Goal: Book appointment/travel/reservation

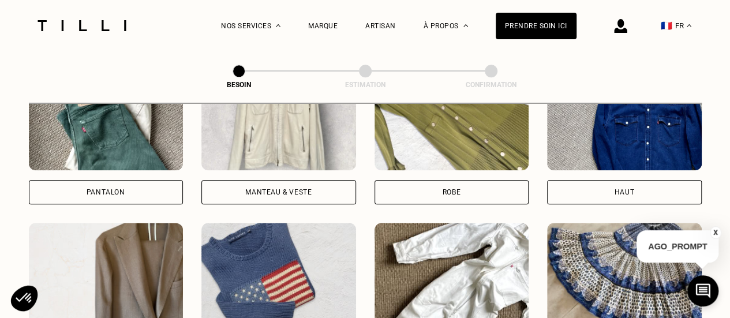
scroll to position [608, 0]
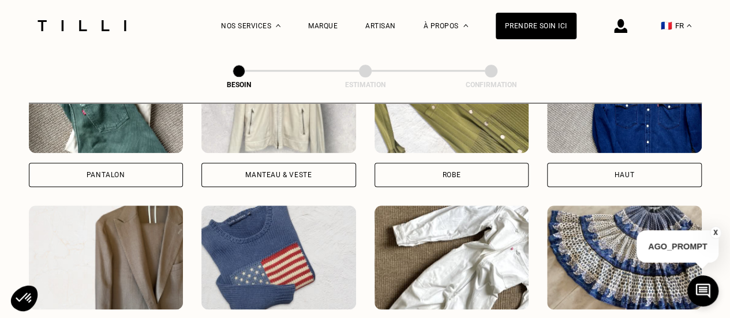
click at [471, 163] on div "Robe" at bounding box center [452, 175] width 155 height 24
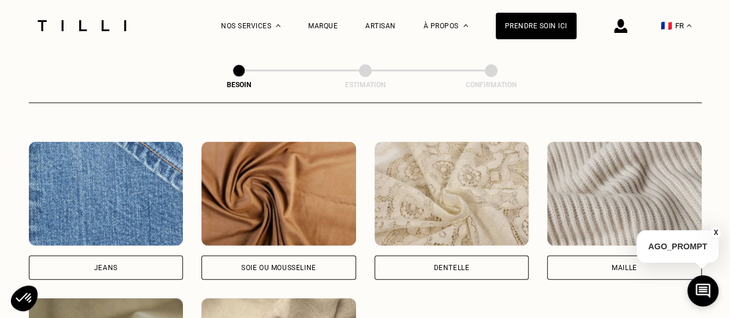
scroll to position [1235, 0]
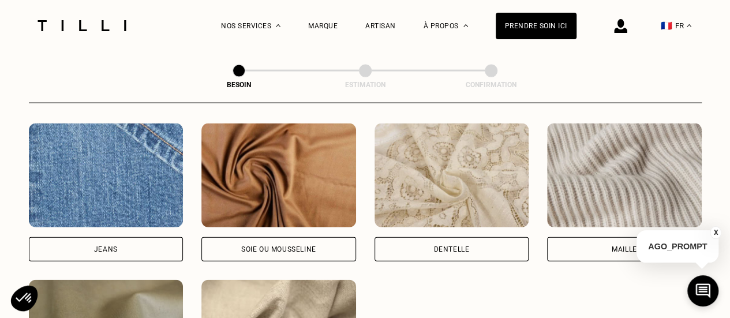
click at [448, 246] on div "Dentelle" at bounding box center [452, 249] width 36 height 7
select select "FR"
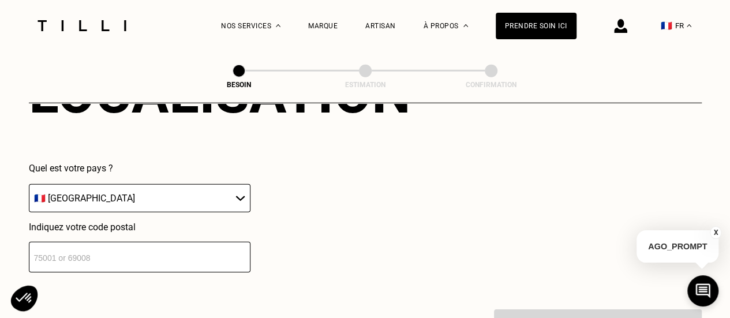
scroll to position [1781, 0]
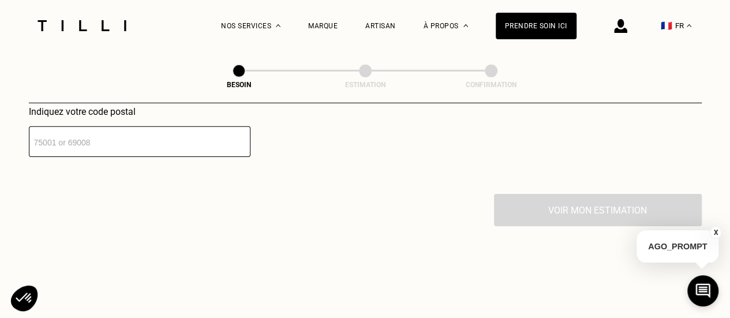
click at [167, 141] on input "number" at bounding box center [140, 141] width 222 height 31
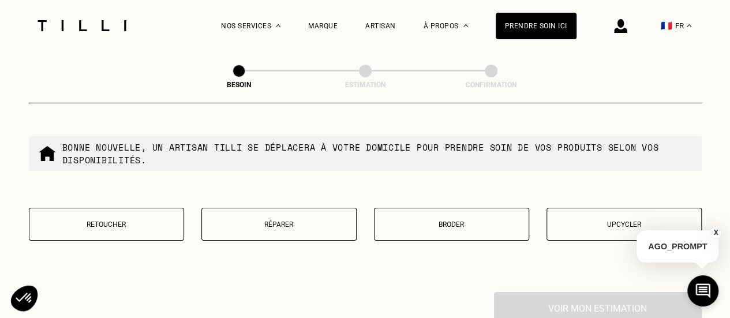
scroll to position [1952, 0]
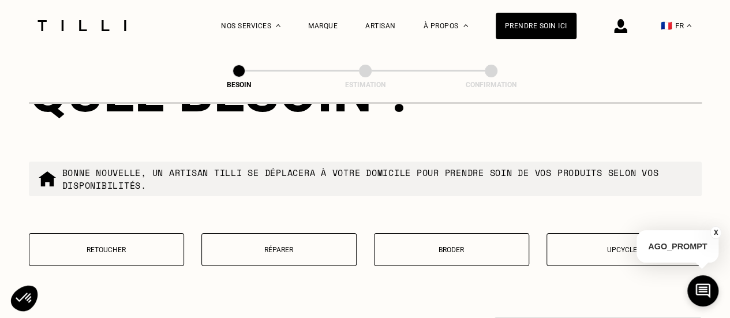
type input "75020"
click at [92, 250] on button "Retoucher" at bounding box center [106, 249] width 155 height 33
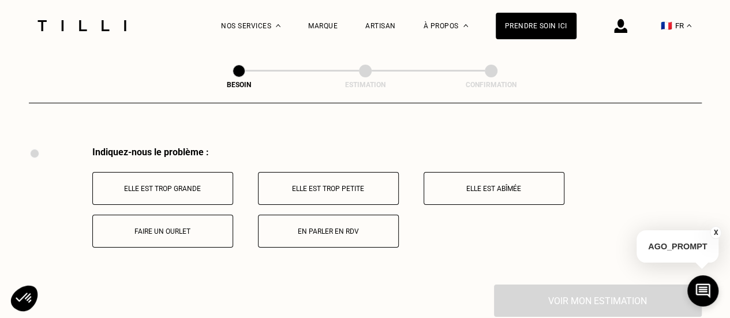
scroll to position [2134, 0]
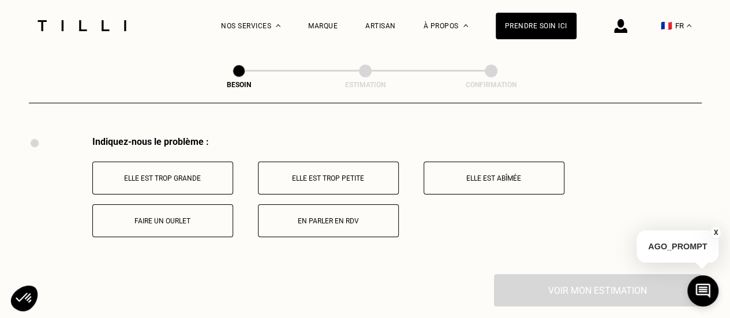
click at [171, 174] on p "Elle est trop grande" at bounding box center [163, 178] width 128 height 8
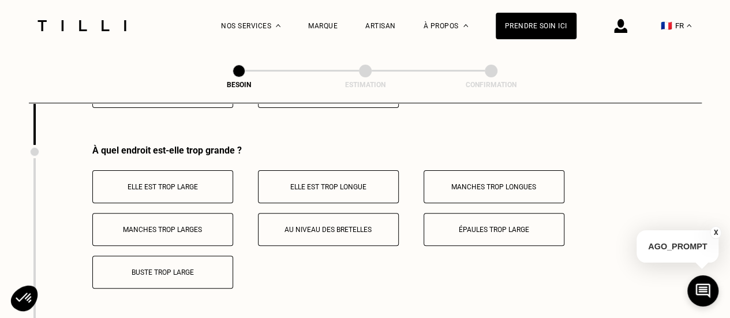
scroll to position [2272, 0]
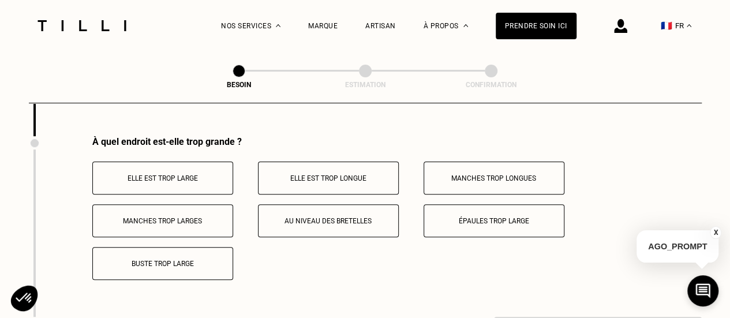
click at [167, 176] on button "Elle est trop large" at bounding box center [162, 178] width 141 height 33
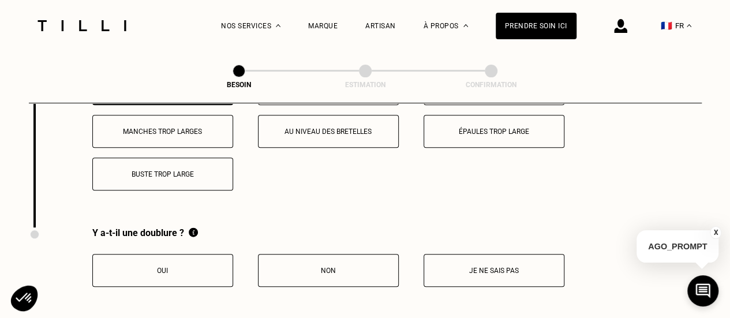
scroll to position [2387, 0]
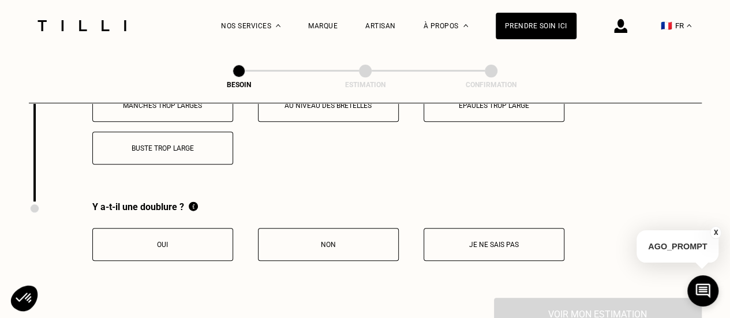
click at [158, 241] on p "Oui" at bounding box center [163, 245] width 128 height 8
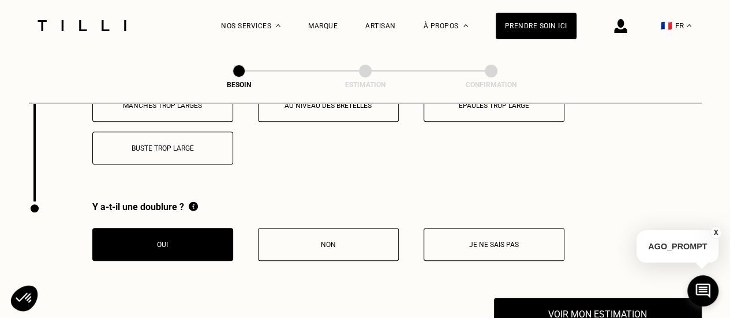
click at [323, 241] on p "Non" at bounding box center [328, 245] width 128 height 8
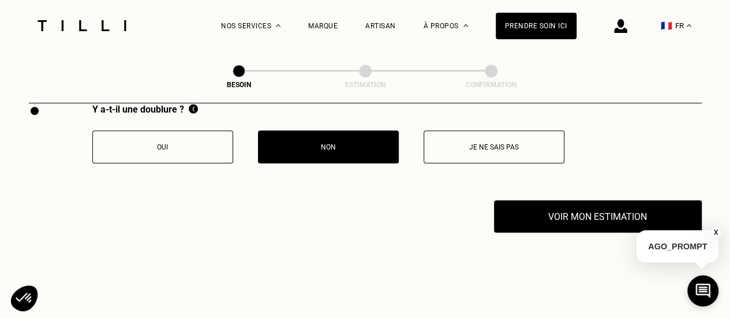
scroll to position [2502, 0]
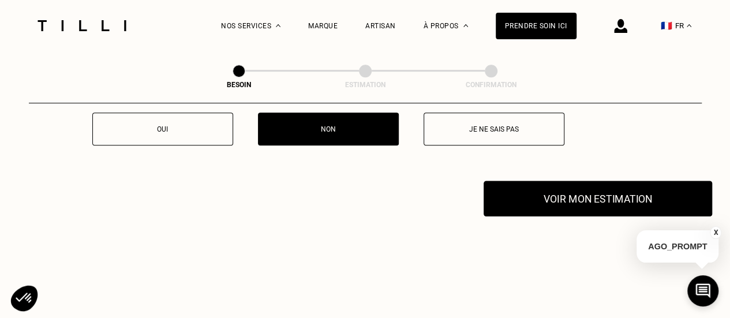
click at [521, 189] on button "Voir mon estimation" at bounding box center [598, 199] width 229 height 36
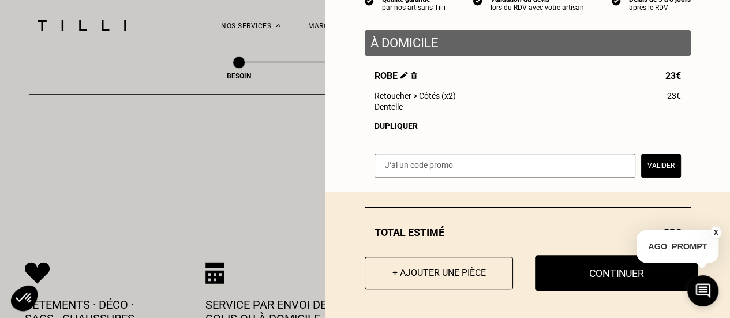
scroll to position [2618, 0]
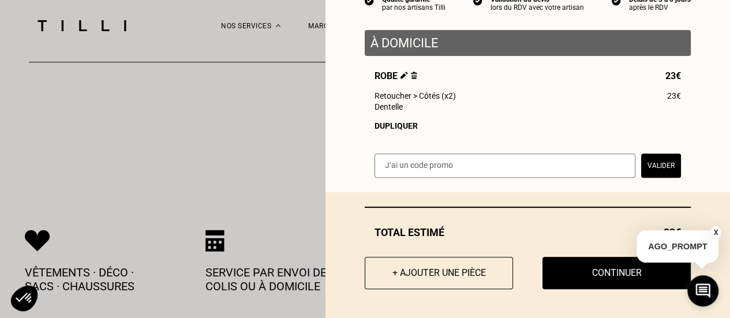
click at [551, 270] on button "Continuer" at bounding box center [617, 273] width 148 height 32
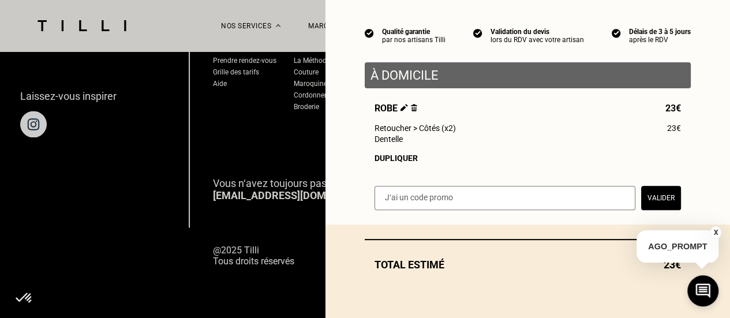
scroll to position [96, 0]
select select "FR"
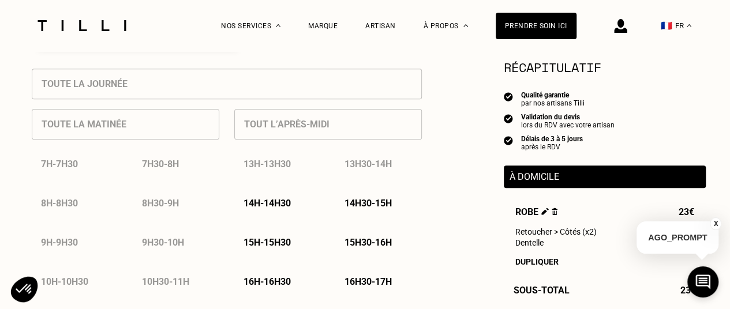
scroll to position [577, 0]
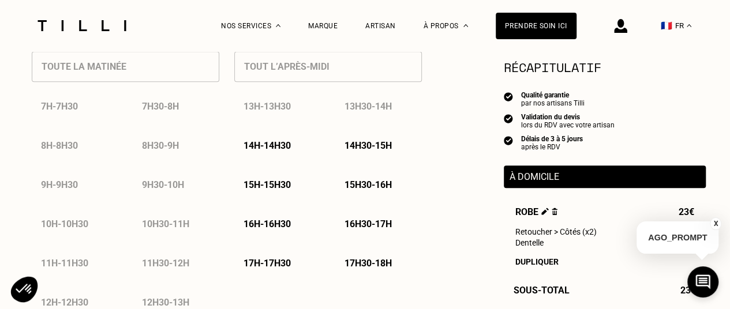
click at [283, 151] on p "14h - 14h30" at bounding box center [267, 145] width 47 height 11
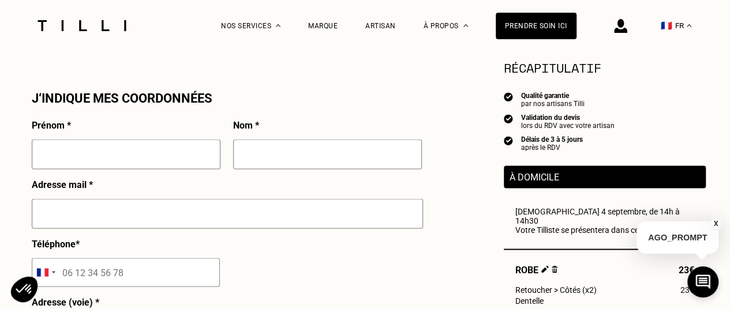
scroll to position [1097, 0]
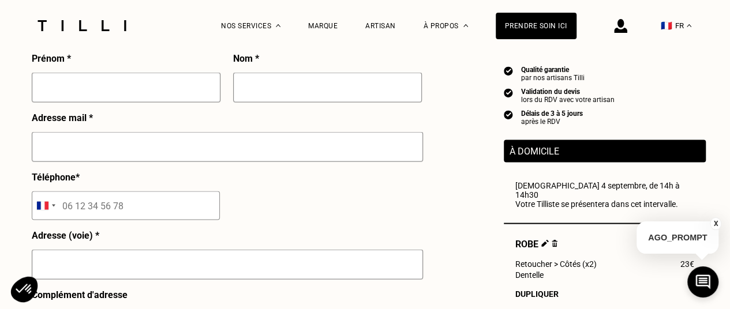
click at [167, 88] on input "text" at bounding box center [126, 88] width 189 height 30
type input "[PERSON_NAME]"
click at [259, 89] on input "text" at bounding box center [327, 88] width 189 height 30
type input "[PERSON_NAME]"
click at [187, 162] on input "text" at bounding box center [227, 147] width 391 height 30
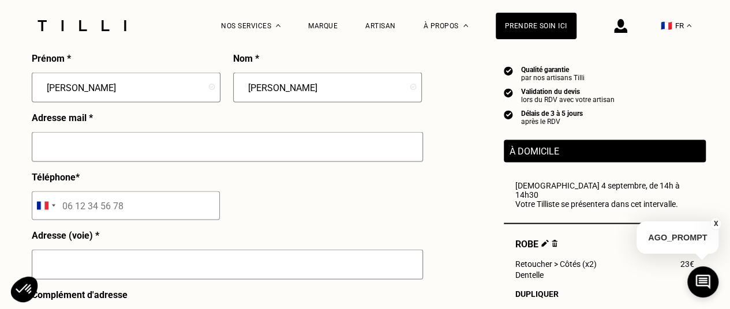
type input "[PERSON_NAME][EMAIL_ADDRESS][PERSON_NAME][DOMAIN_NAME]"
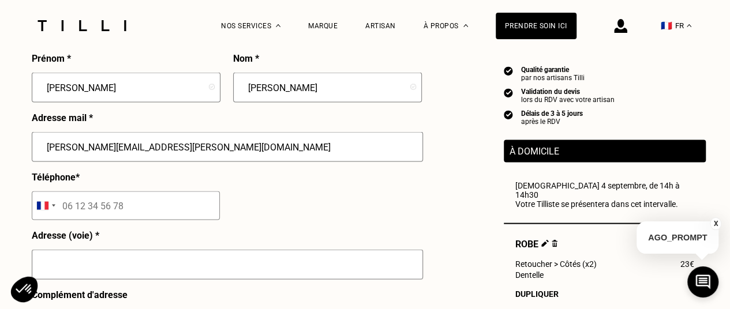
scroll to position [1155, 0]
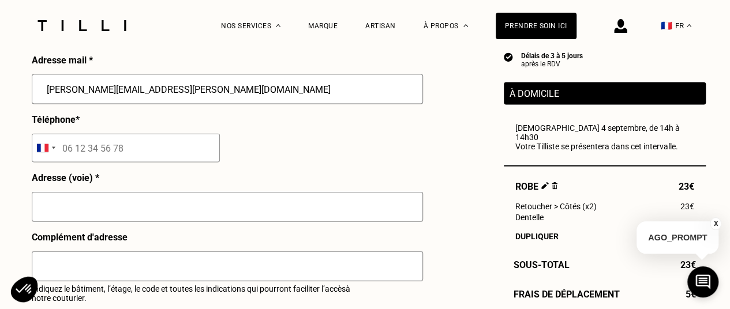
click at [128, 154] on input "tel" at bounding box center [126, 148] width 188 height 29
type input "06 59 46 54 81"
click at [95, 219] on input "text" at bounding box center [227, 207] width 391 height 30
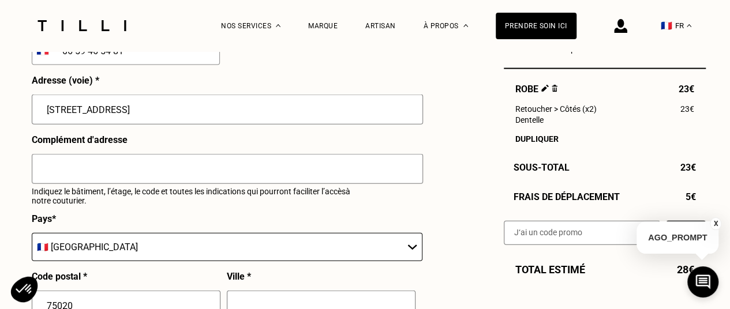
scroll to position [1270, 0]
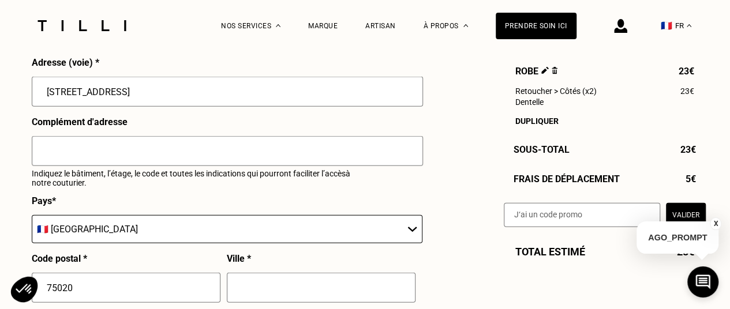
type input "[STREET_ADDRESS]"
click at [115, 155] on input "text" at bounding box center [227, 151] width 391 height 30
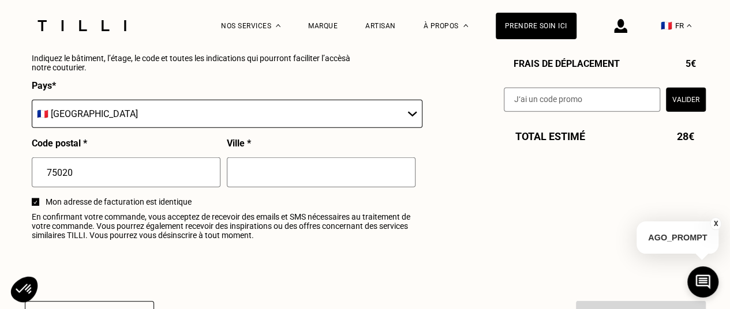
type input "8251, sonnet 2"
click at [255, 178] on input "text" at bounding box center [321, 173] width 189 height 30
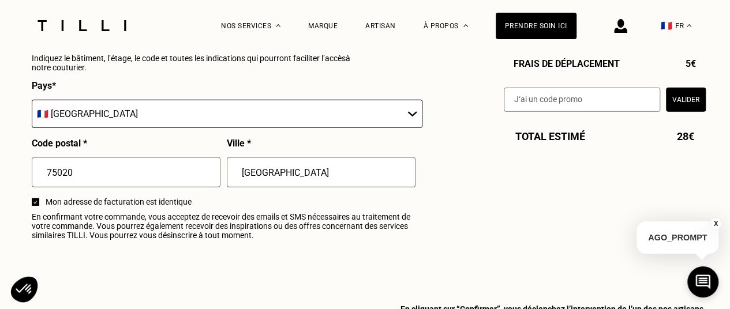
type input "[GEOGRAPHIC_DATA]"
click at [32, 206] on div at bounding box center [36, 203] width 8 height 8
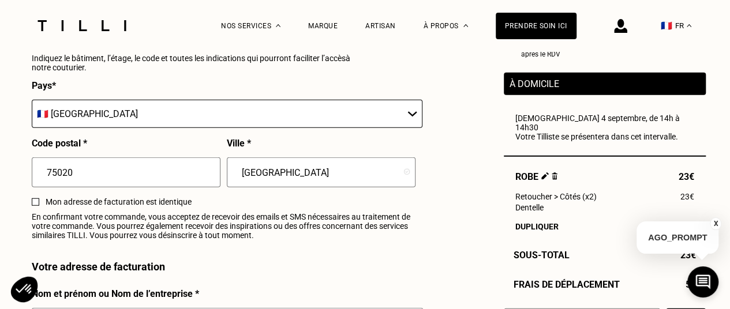
scroll to position [1501, 0]
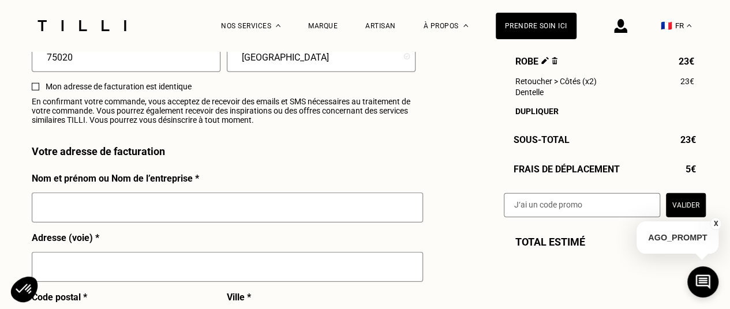
click at [113, 207] on input "text" at bounding box center [227, 208] width 391 height 30
type input "[PERSON_NAME]"
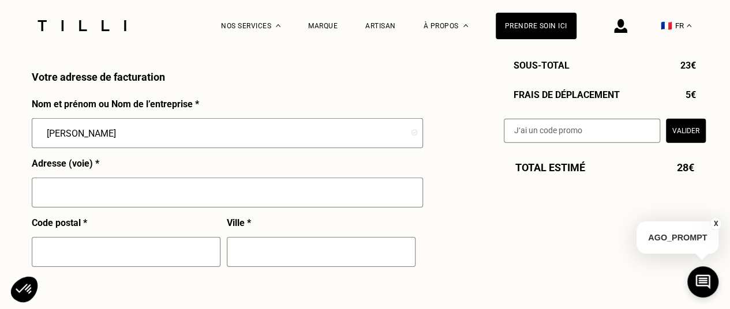
scroll to position [1616, 0]
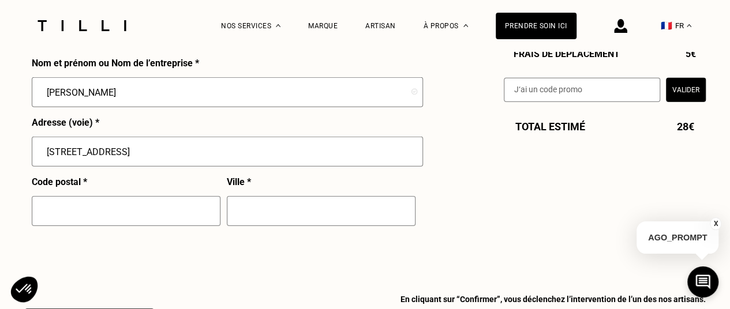
type input "[STREET_ADDRESS]"
click at [111, 218] on input "text" at bounding box center [126, 211] width 189 height 30
type input "75"
type input "[GEOGRAPHIC_DATA]"
type input "75018"
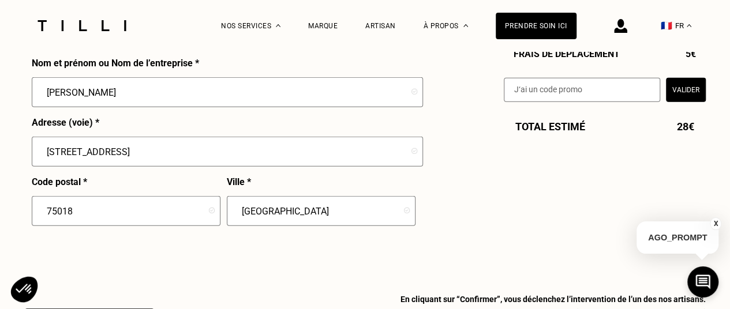
click at [280, 149] on input "[STREET_ADDRESS]" at bounding box center [227, 152] width 391 height 30
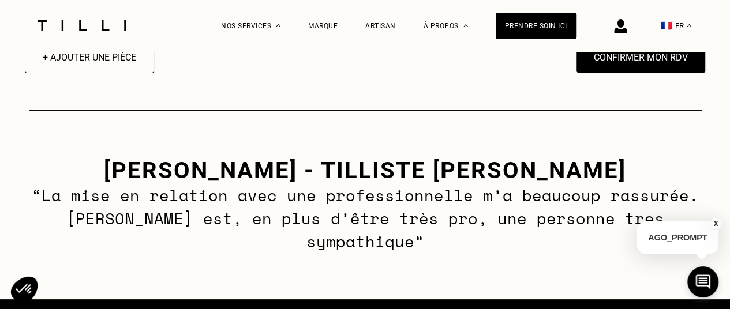
scroll to position [1847, 0]
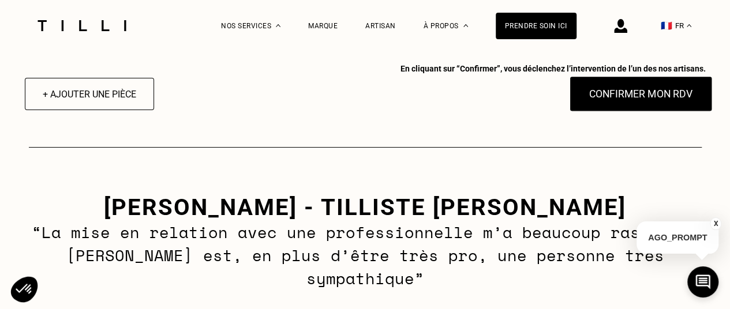
click at [630, 105] on button "Confirmer mon RDV" at bounding box center [640, 94] width 143 height 36
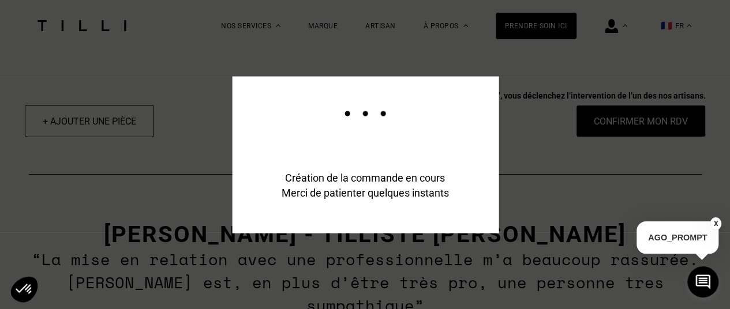
scroll to position [1875, 0]
